Goal: Find specific page/section: Find specific page/section

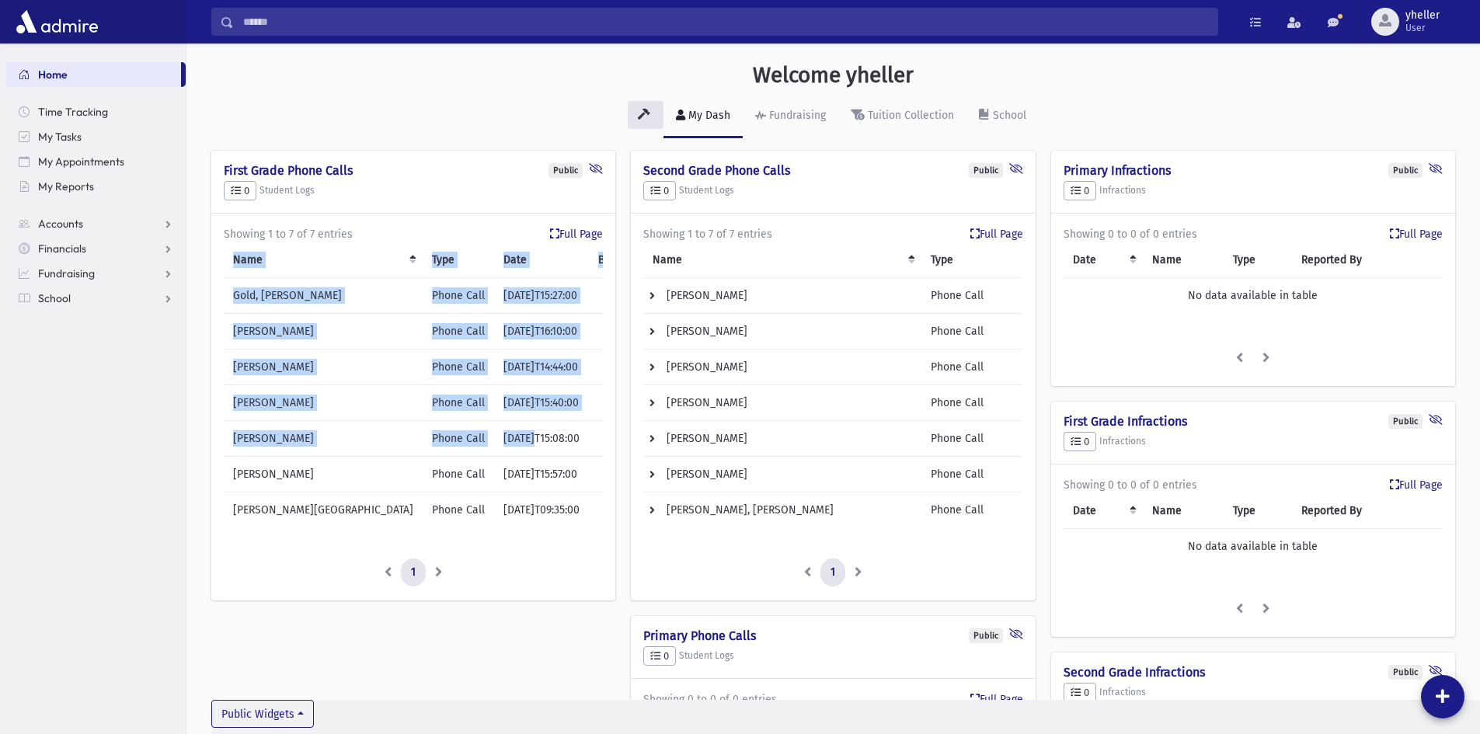
drag, startPoint x: 473, startPoint y: 536, endPoint x: 460, endPoint y: 387, distance: 149.8
click at [476, 422] on div "Name Type Date By Gold, [PERSON_NAME] Phone Call [DATE]T15:27:00 [PERSON_NAME] …" at bounding box center [413, 391] width 379 height 298
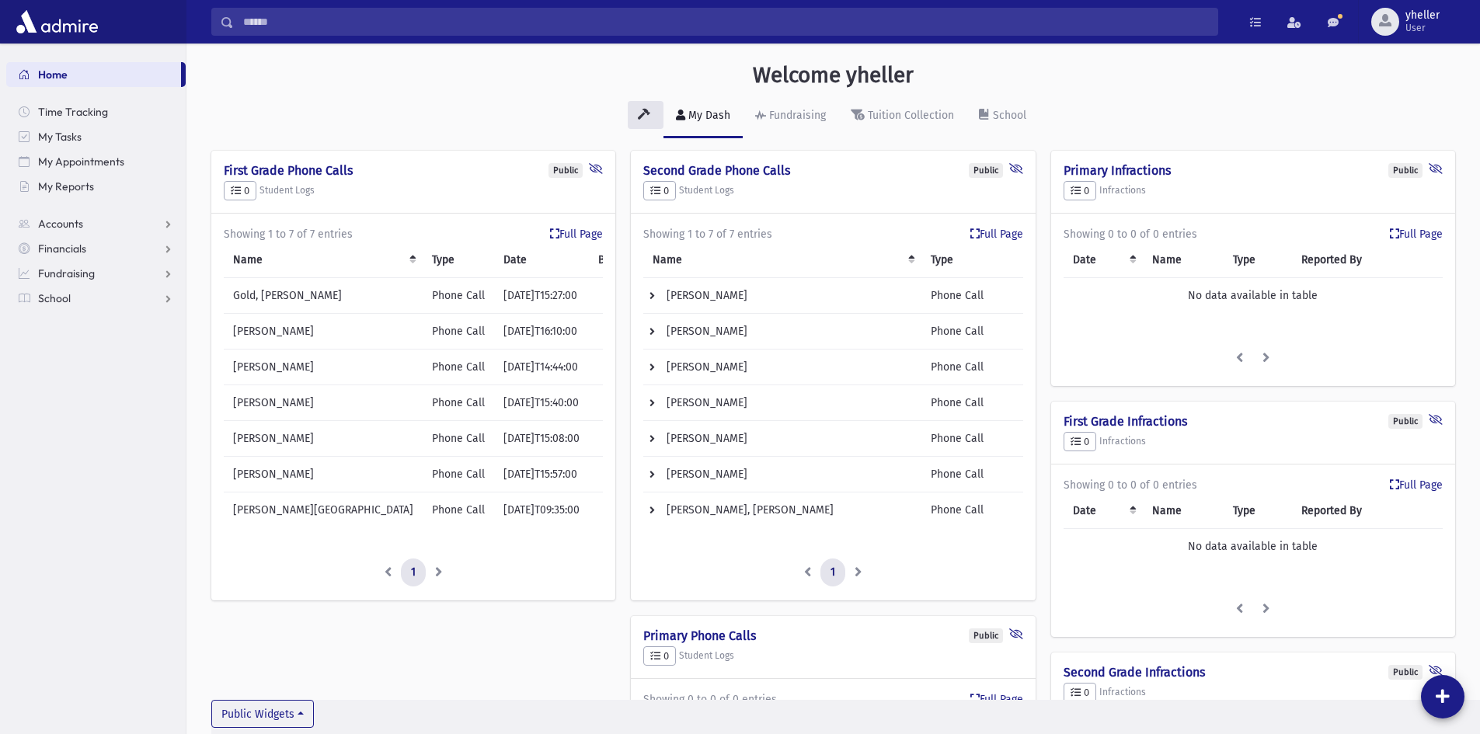
drag, startPoint x: 44, startPoint y: 384, endPoint x: 71, endPoint y: 329, distance: 61.2
click at [47, 378] on section "Home Time Tracking My Tasks My Appointments My Reports Accounts Accounts Accoun…" at bounding box center [93, 389] width 186 height 691
click at [73, 296] on link "School" at bounding box center [95, 298] width 179 height 25
click at [75, 328] on span "Students" at bounding box center [68, 323] width 43 height 14
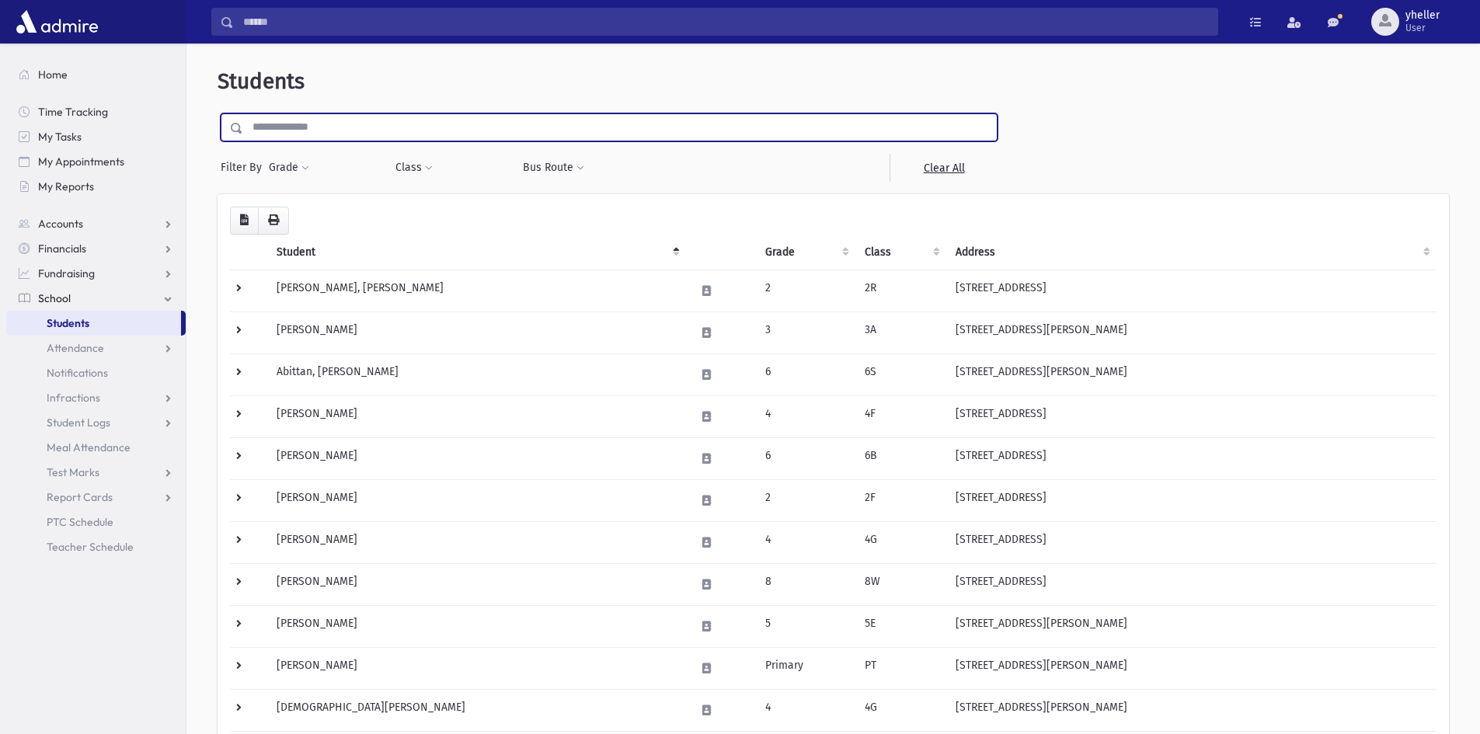
click at [281, 127] on input "text" at bounding box center [620, 127] width 754 height 28
type input "****"
click at [218, 113] on input "submit" at bounding box center [240, 123] width 44 height 21
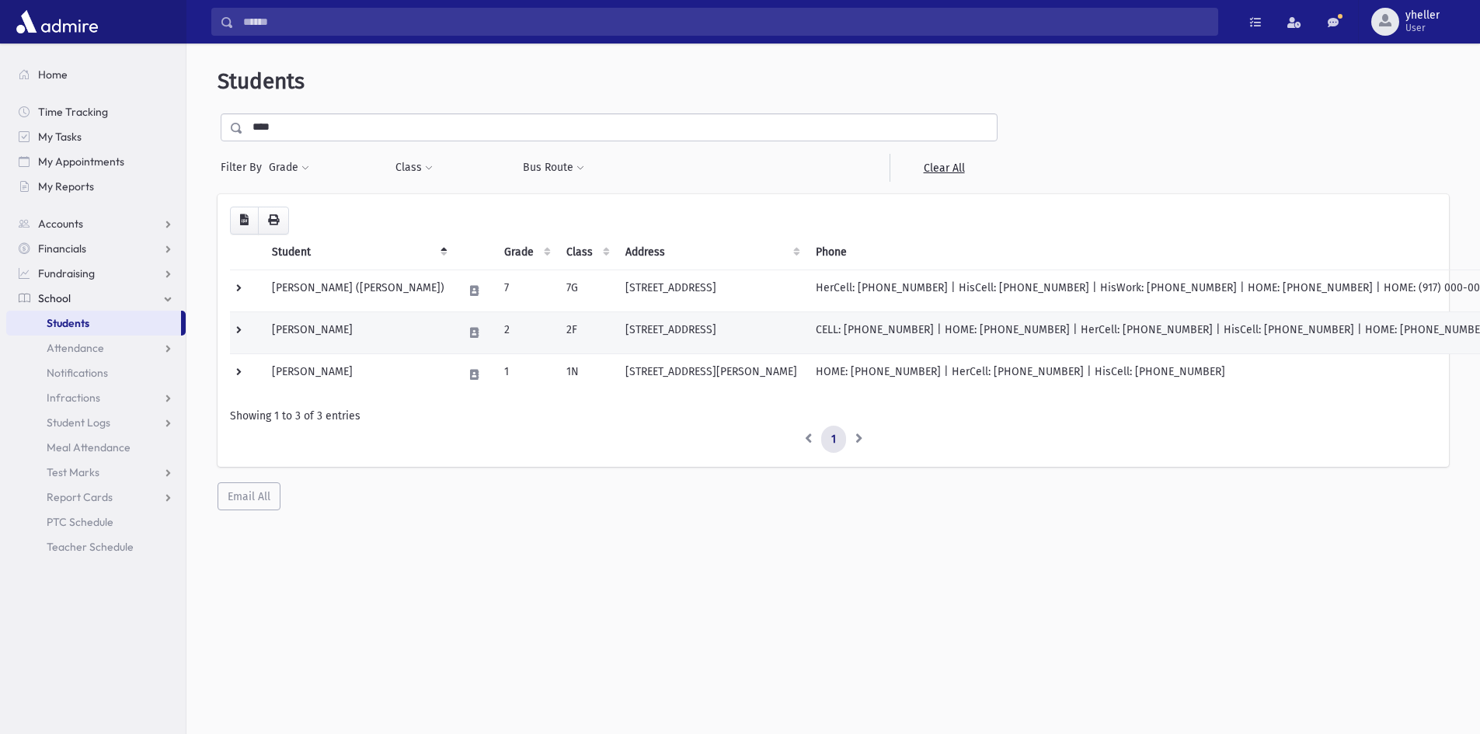
click at [327, 337] on td "Roth, Yosef" at bounding box center [358, 333] width 191 height 42
